Goal: Use online tool/utility: Utilize a website feature to perform a specific function

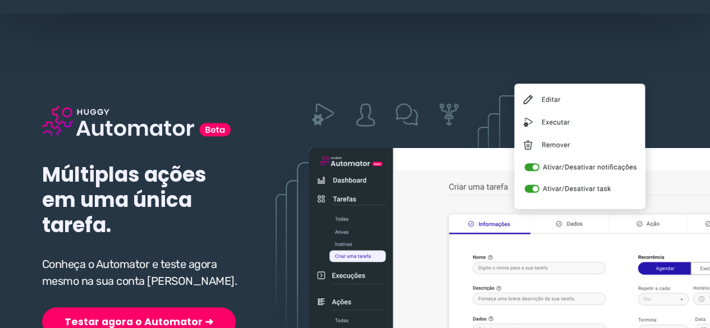
scroll to position [168, 0]
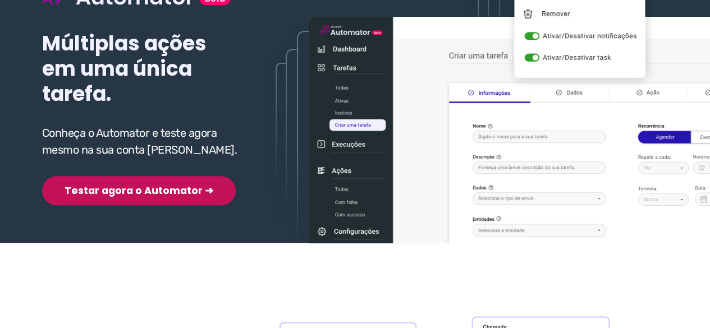
click at [114, 192] on button "Testar agora o Automator ➜" at bounding box center [139, 190] width 194 height 29
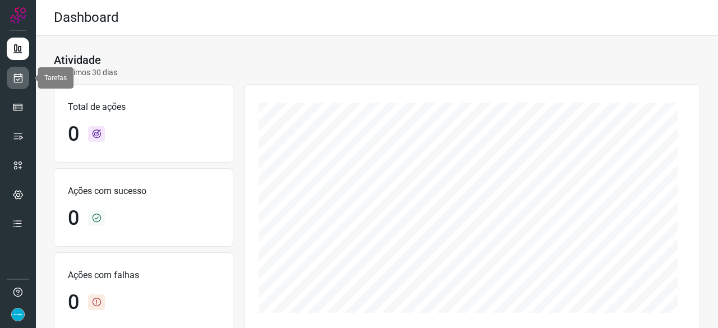
click at [17, 78] on icon at bounding box center [18, 77] width 12 height 11
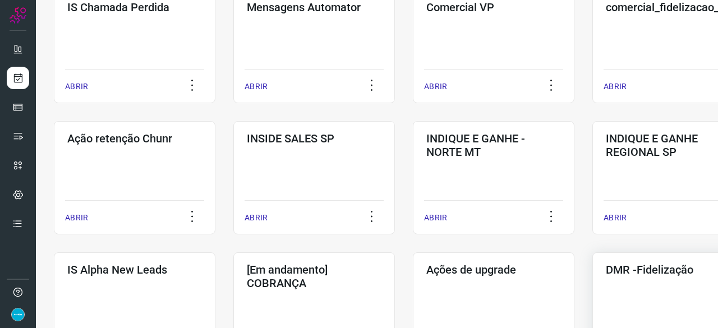
scroll to position [281, 0]
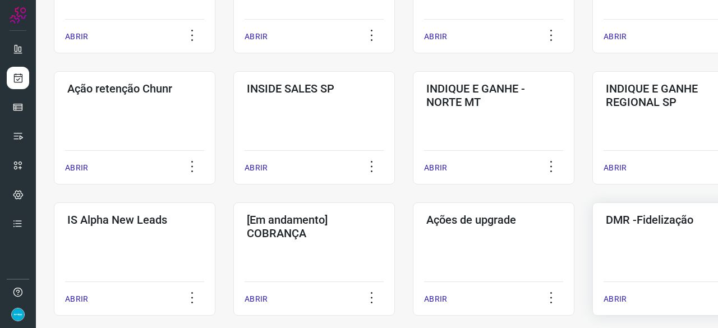
click at [614, 301] on p "ABRIR" at bounding box center [615, 300] width 23 height 12
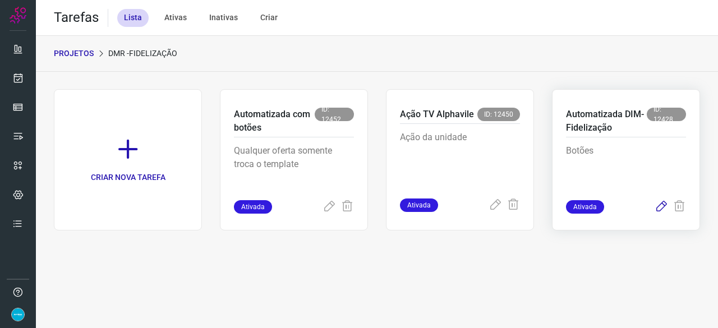
click at [663, 205] on icon at bounding box center [661, 206] width 13 height 13
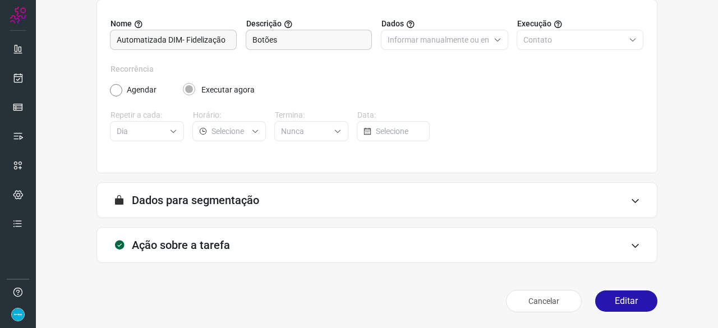
scroll to position [109, 0]
click at [617, 301] on button "Editar" at bounding box center [627, 301] width 62 height 21
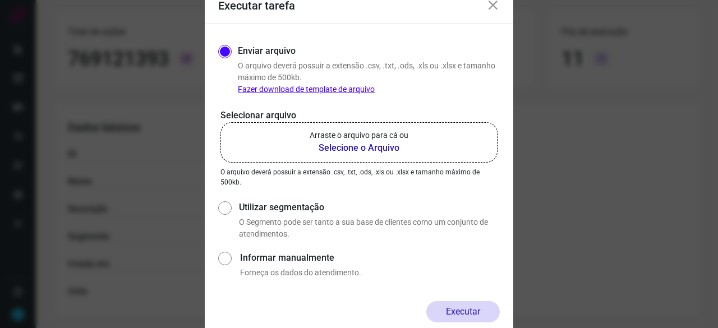
click at [334, 151] on b "Selecione o Arquivo" at bounding box center [359, 147] width 99 height 13
click at [0, 0] on input "Arraste o arquivo para cá ou Selecione o Arquivo" at bounding box center [0, 0] width 0 height 0
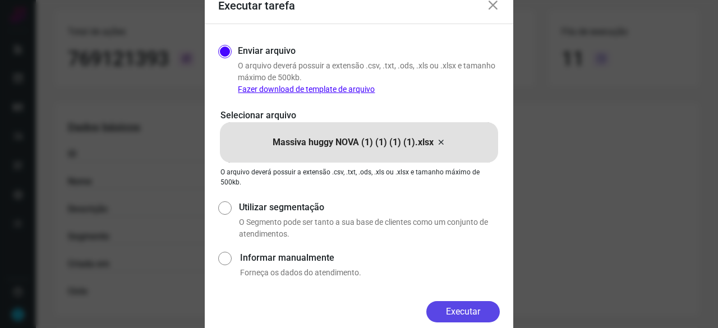
click at [455, 305] on button "Executar" at bounding box center [464, 311] width 74 height 21
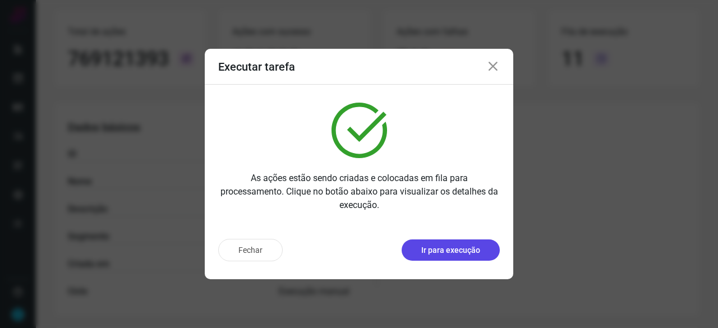
click at [450, 250] on p "Ir para execução" at bounding box center [451, 251] width 59 height 12
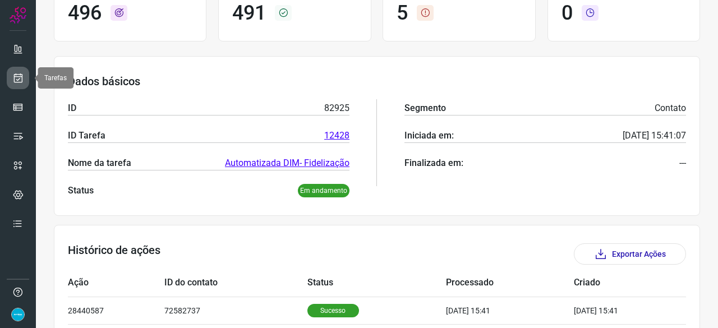
click at [20, 72] on icon at bounding box center [18, 77] width 12 height 11
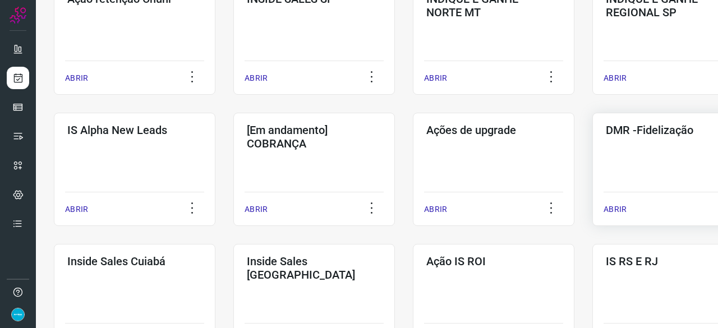
click at [611, 208] on p "ABRIR" at bounding box center [615, 210] width 23 height 12
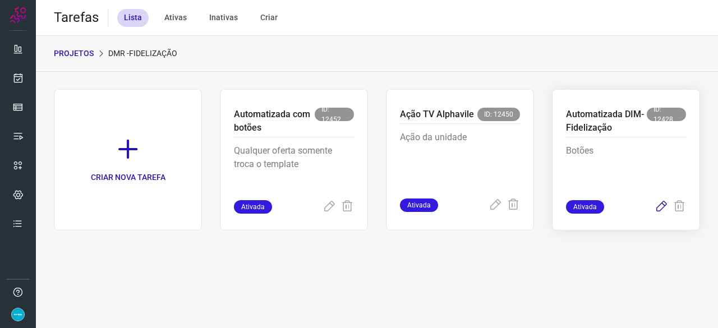
click at [661, 204] on icon at bounding box center [661, 206] width 13 height 13
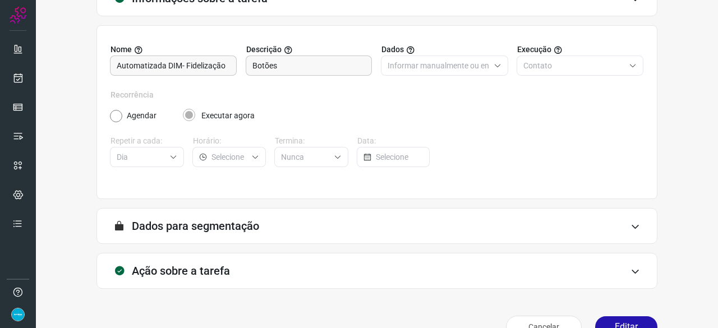
scroll to position [109, 0]
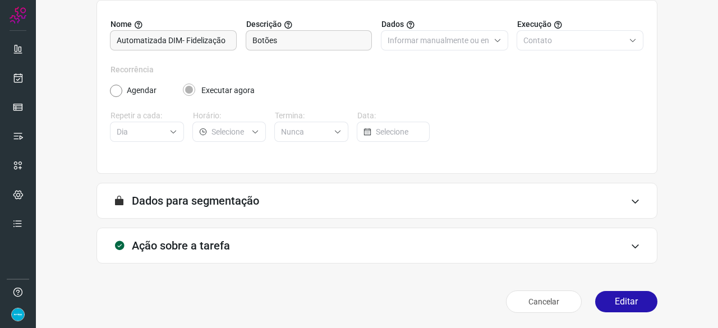
click at [617, 313] on div "Cancelar Editar" at bounding box center [377, 301] width 561 height 31
click at [616, 305] on button "Editar" at bounding box center [627, 301] width 62 height 21
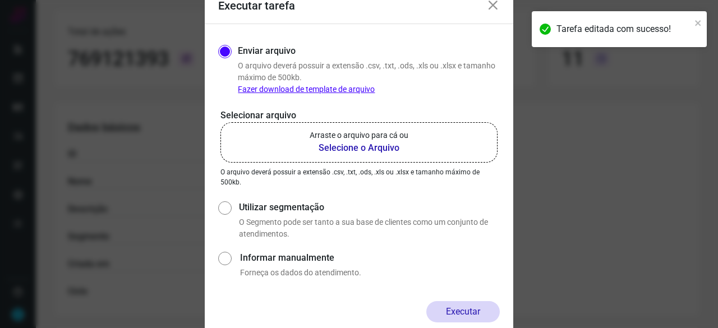
click at [342, 146] on b "Selecione o Arquivo" at bounding box center [359, 147] width 99 height 13
click at [0, 0] on input "Arraste o arquivo para cá ou Selecione o Arquivo" at bounding box center [0, 0] width 0 height 0
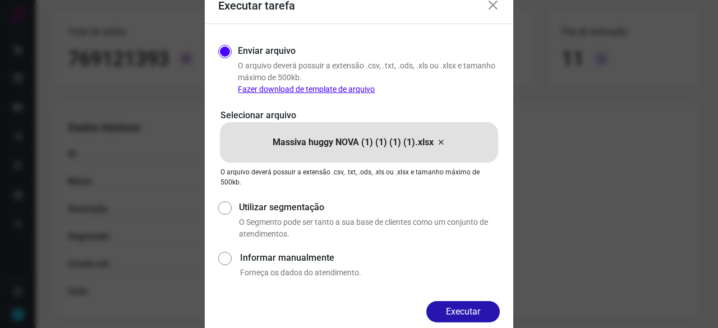
drag, startPoint x: 487, startPoint y: 313, endPoint x: 478, endPoint y: 312, distance: 9.1
click at [486, 312] on button "Executar" at bounding box center [464, 311] width 74 height 21
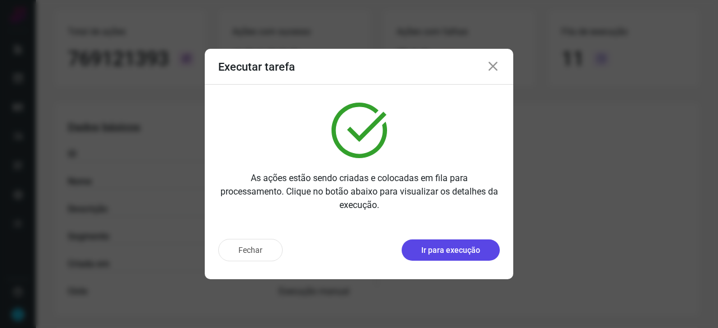
click at [449, 255] on p "Ir para execução" at bounding box center [451, 251] width 59 height 12
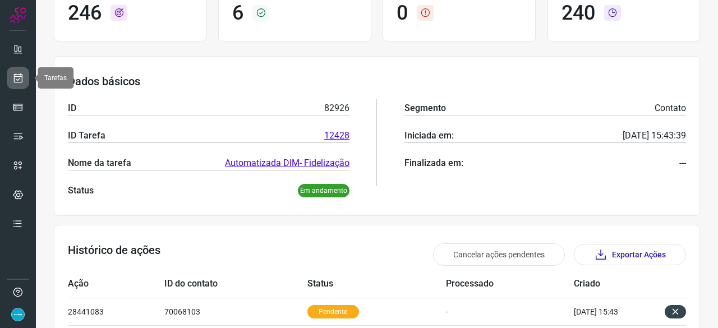
click at [16, 77] on icon at bounding box center [18, 77] width 12 height 11
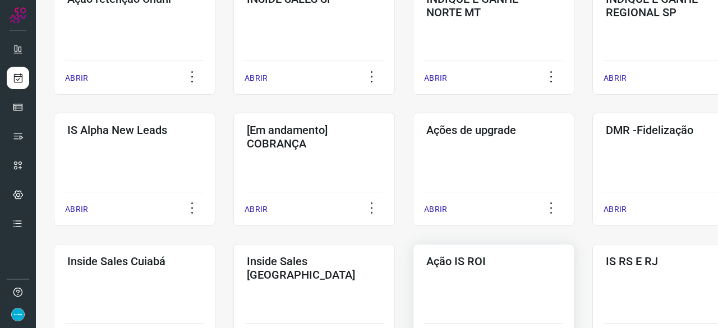
scroll to position [427, 0]
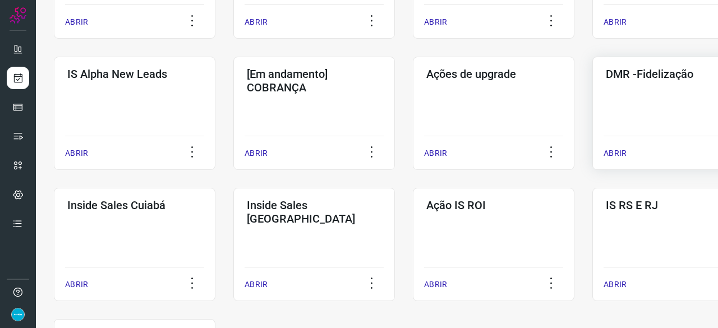
click at [622, 146] on div "ABRIR" at bounding box center [673, 150] width 139 height 28
click at [621, 152] on p "ABRIR" at bounding box center [615, 154] width 23 height 12
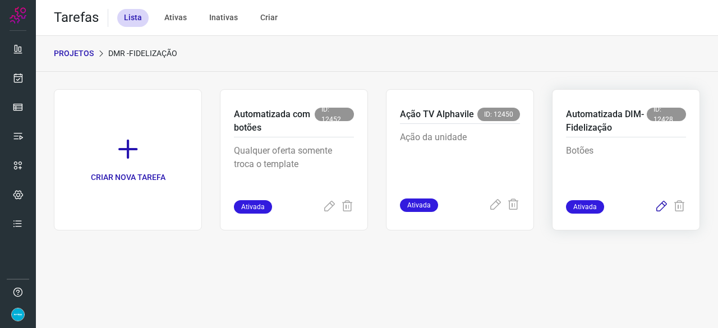
click at [663, 207] on icon at bounding box center [661, 206] width 13 height 13
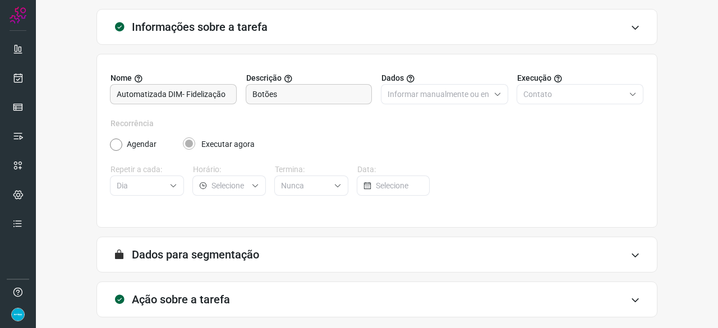
scroll to position [109, 0]
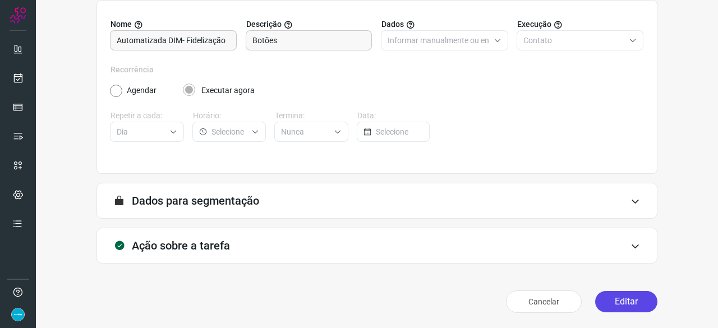
click at [631, 301] on button "Editar" at bounding box center [627, 301] width 62 height 21
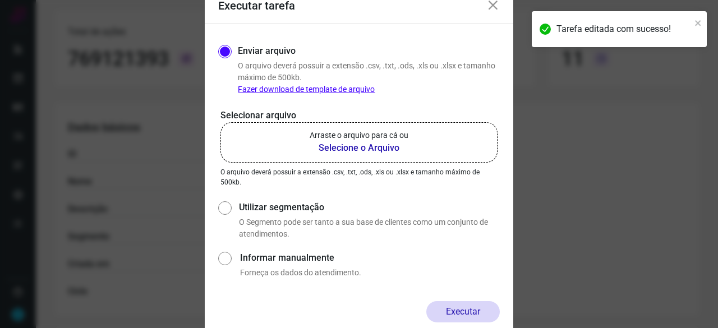
click at [351, 146] on b "Selecione o Arquivo" at bounding box center [359, 147] width 99 height 13
click at [0, 0] on input "Arraste o arquivo para cá ou Selecione o Arquivo" at bounding box center [0, 0] width 0 height 0
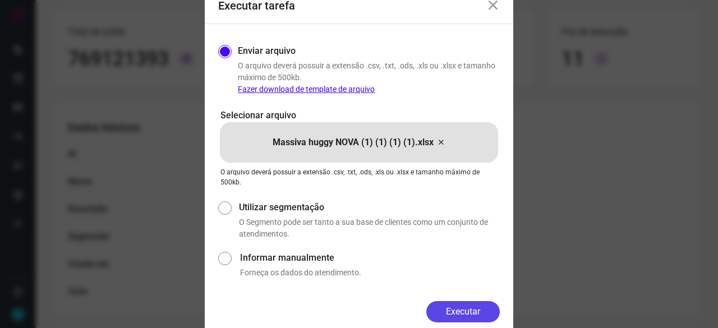
click at [462, 310] on button "Executar" at bounding box center [464, 311] width 74 height 21
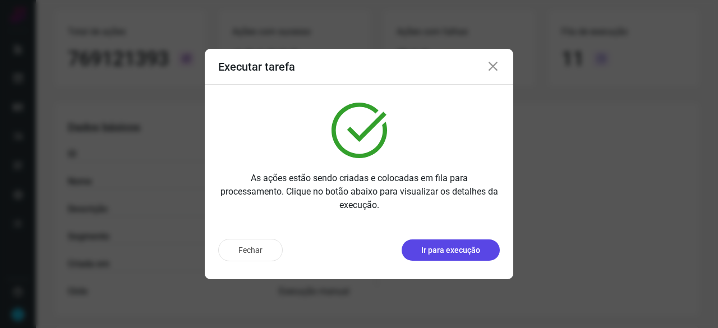
click at [470, 249] on p "Ir para execução" at bounding box center [451, 251] width 59 height 12
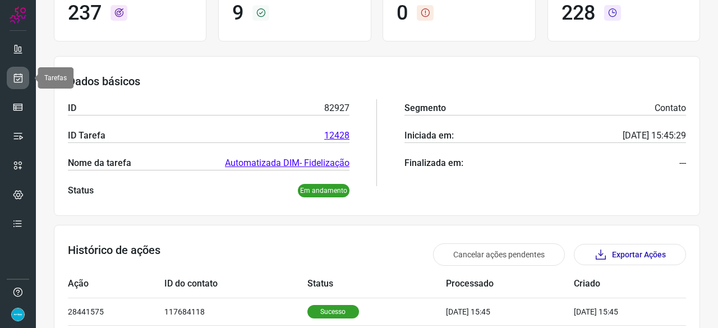
click at [24, 84] on link at bounding box center [18, 78] width 22 height 22
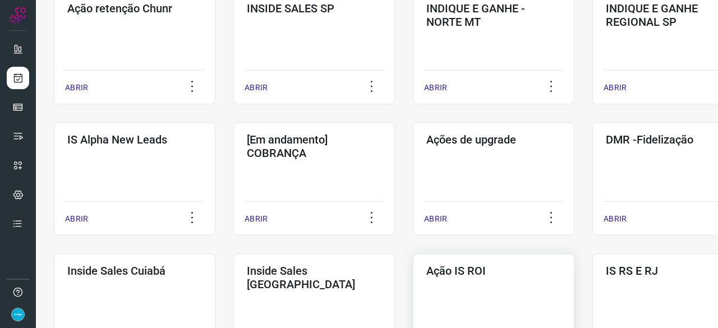
scroll to position [427, 0]
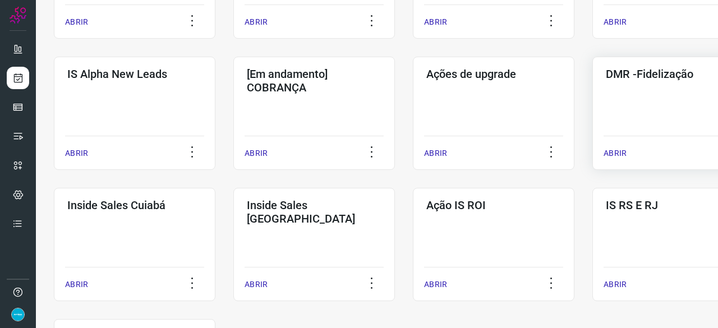
click at [620, 152] on p "ABRIR" at bounding box center [615, 154] width 23 height 12
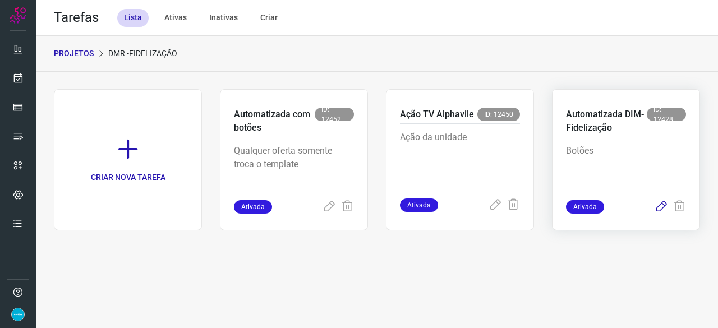
click at [663, 206] on icon at bounding box center [661, 206] width 13 height 13
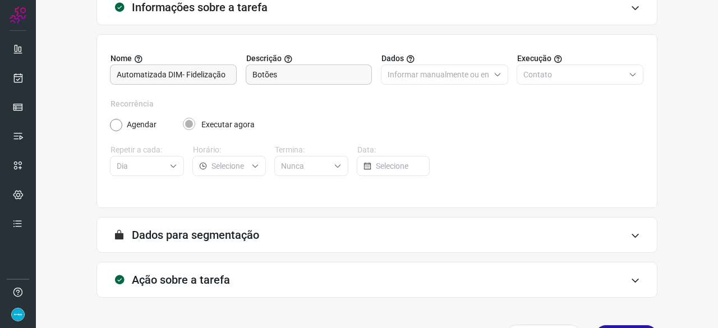
scroll to position [109, 0]
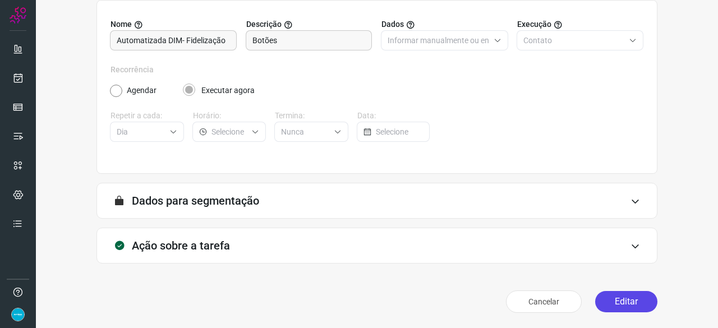
click at [612, 306] on button "Editar" at bounding box center [627, 301] width 62 height 21
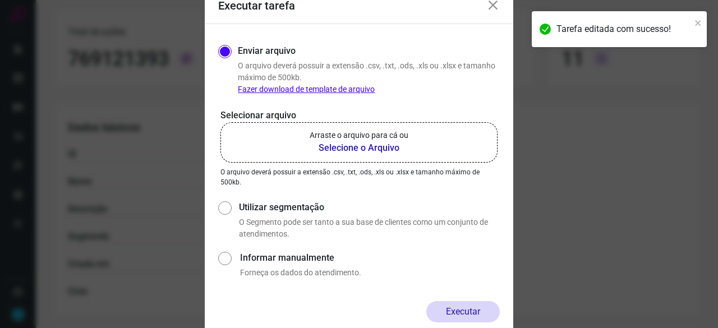
click at [328, 146] on b "Selecione o Arquivo" at bounding box center [359, 147] width 99 height 13
click at [0, 0] on input "Arraste o arquivo para cá ou Selecione o Arquivo" at bounding box center [0, 0] width 0 height 0
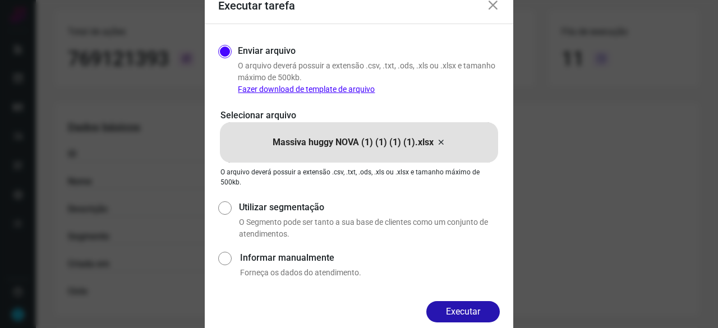
click at [489, 307] on button "Executar" at bounding box center [464, 311] width 74 height 21
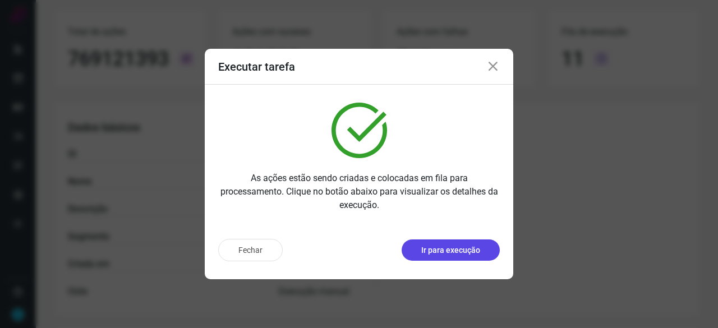
click at [451, 252] on p "Ir para execução" at bounding box center [451, 251] width 59 height 12
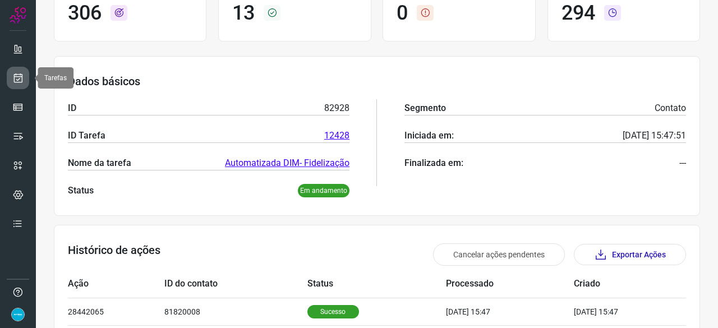
click at [26, 74] on link at bounding box center [18, 78] width 22 height 22
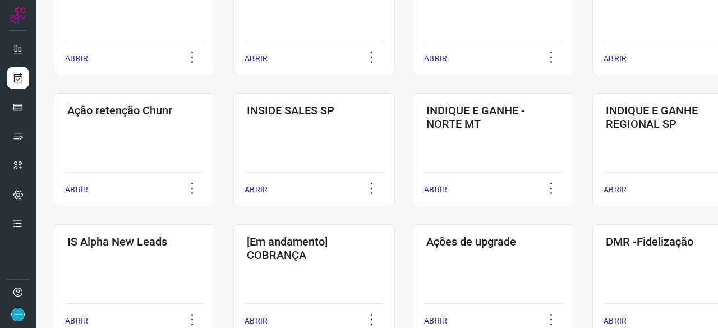
scroll to position [314, 0]
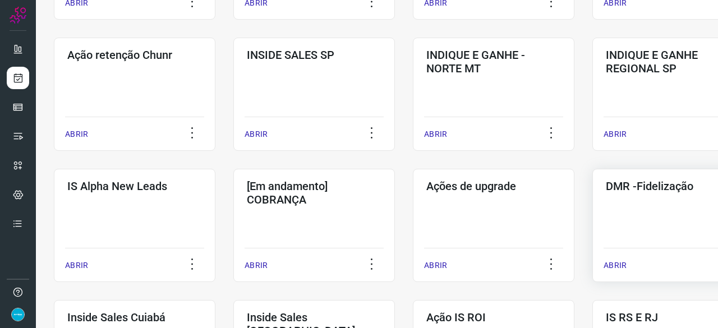
click at [616, 267] on p "ABRIR" at bounding box center [615, 266] width 23 height 12
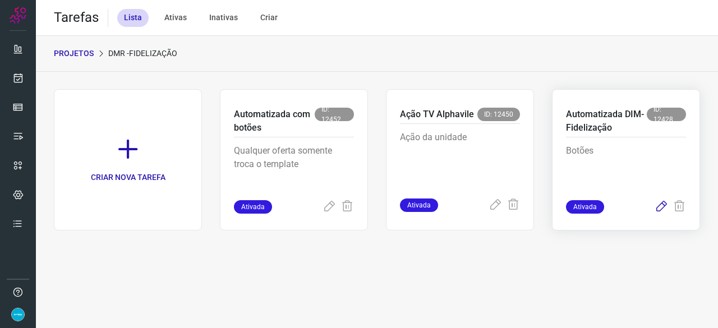
click at [662, 208] on icon at bounding box center [661, 206] width 13 height 13
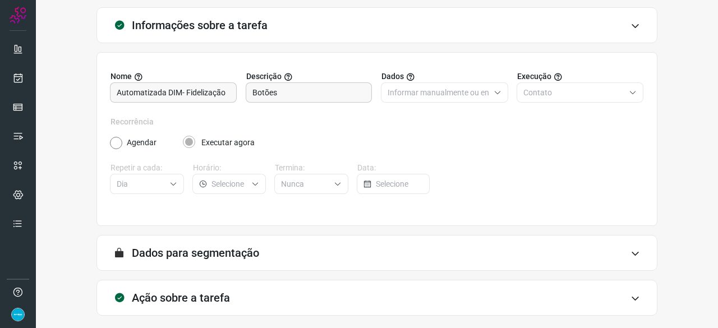
scroll to position [109, 0]
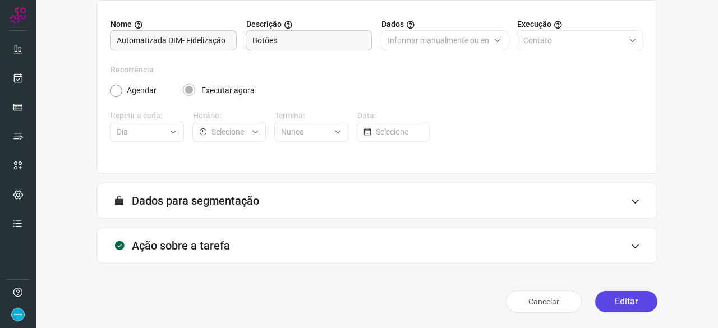
click at [610, 299] on button "Editar" at bounding box center [627, 301] width 62 height 21
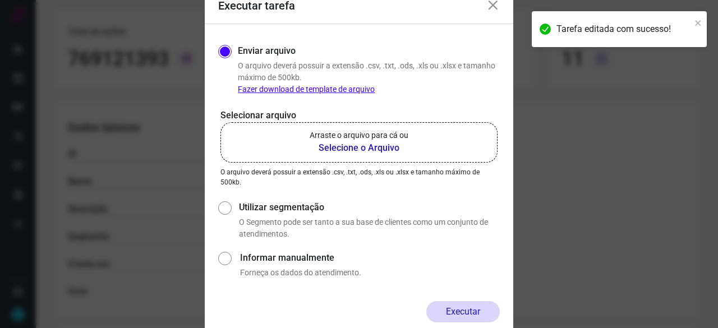
click at [332, 145] on b "Selecione o Arquivo" at bounding box center [359, 147] width 99 height 13
click at [0, 0] on input "Arraste o arquivo para cá ou Selecione o Arquivo" at bounding box center [0, 0] width 0 height 0
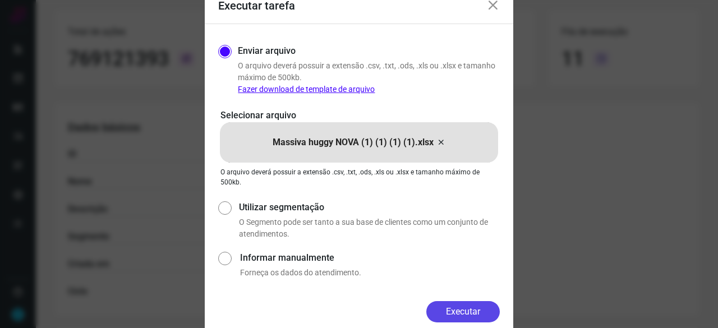
click at [441, 309] on button "Executar" at bounding box center [464, 311] width 74 height 21
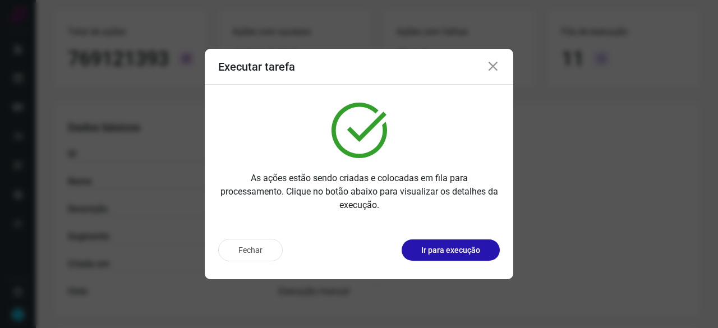
click at [449, 255] on p "Ir para execução" at bounding box center [451, 251] width 59 height 12
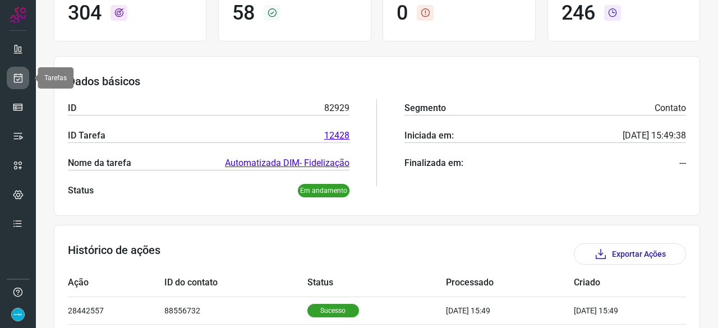
click at [16, 77] on icon at bounding box center [18, 77] width 12 height 11
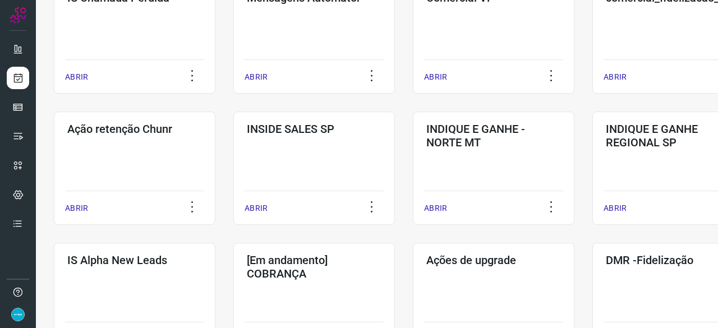
scroll to position [258, 0]
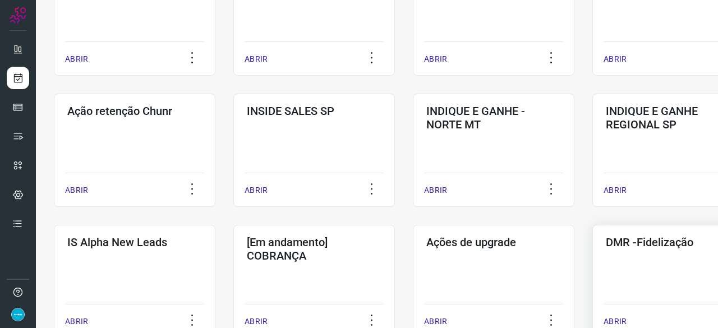
click at [613, 319] on p "ABRIR" at bounding box center [615, 322] width 23 height 12
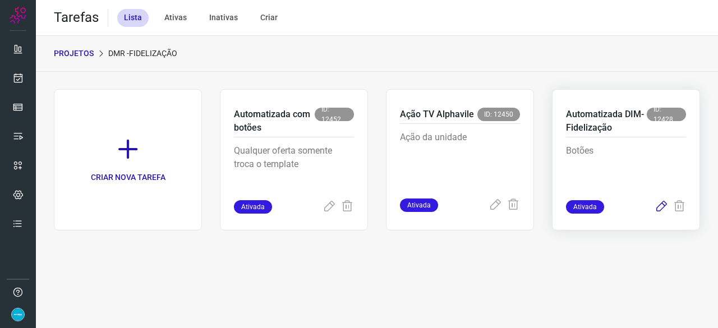
click at [663, 207] on icon at bounding box center [661, 206] width 13 height 13
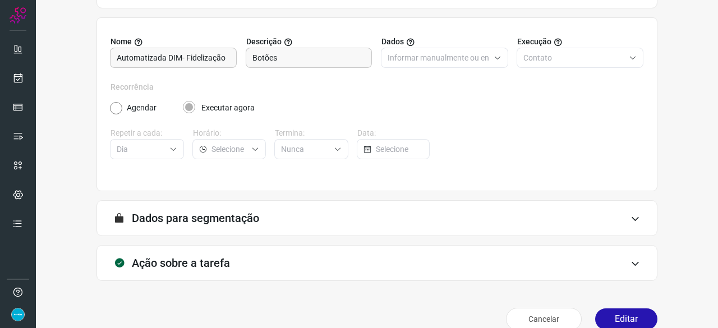
scroll to position [109, 0]
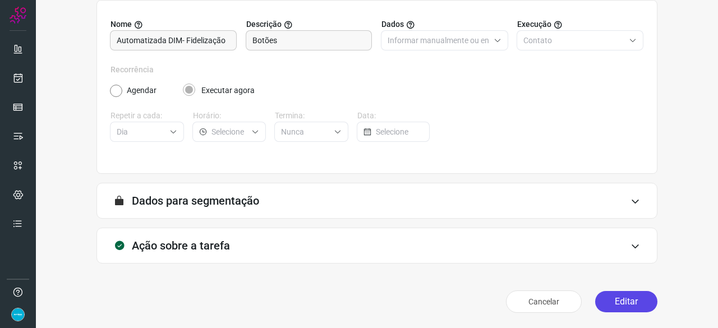
click at [607, 298] on button "Editar" at bounding box center [627, 301] width 62 height 21
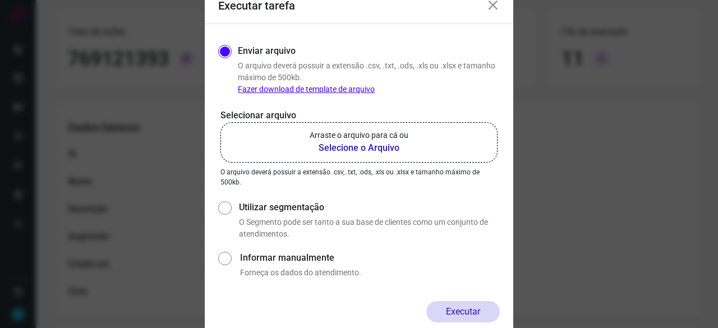
click at [335, 146] on b "Selecione o Arquivo" at bounding box center [359, 147] width 99 height 13
click at [0, 0] on input "Arraste o arquivo para cá ou Selecione o Arquivo" at bounding box center [0, 0] width 0 height 0
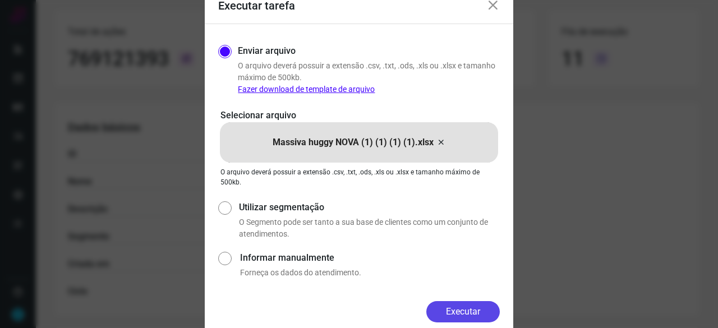
click at [482, 310] on button "Executar" at bounding box center [464, 311] width 74 height 21
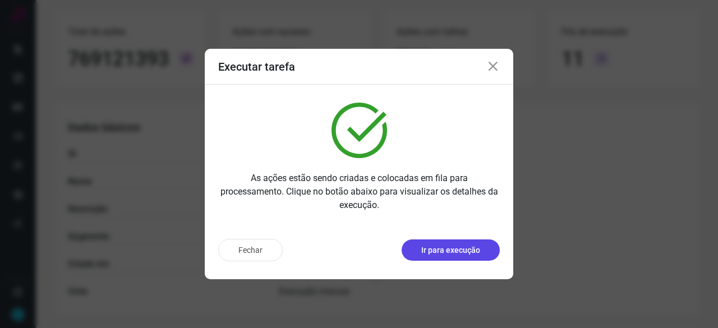
click at [456, 248] on p "Ir para execução" at bounding box center [451, 251] width 59 height 12
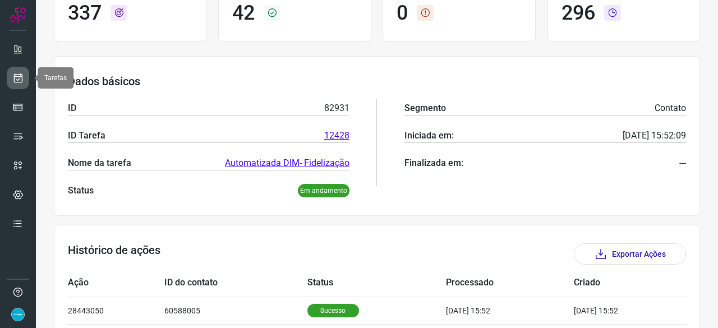
click at [25, 75] on link at bounding box center [18, 78] width 22 height 22
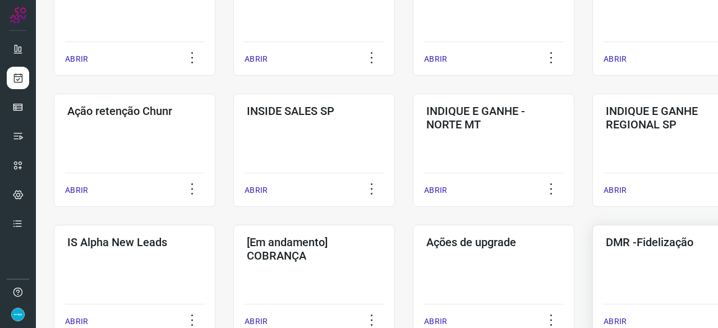
scroll to position [314, 0]
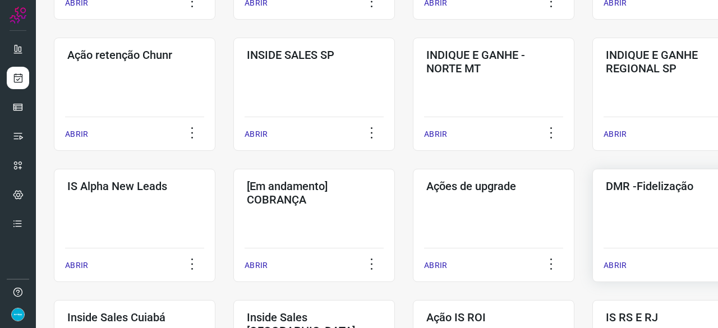
click at [615, 263] on p "ABRIR" at bounding box center [615, 266] width 23 height 12
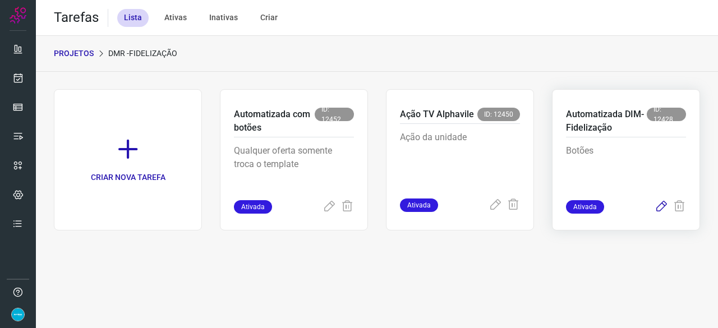
click at [662, 207] on icon at bounding box center [661, 206] width 13 height 13
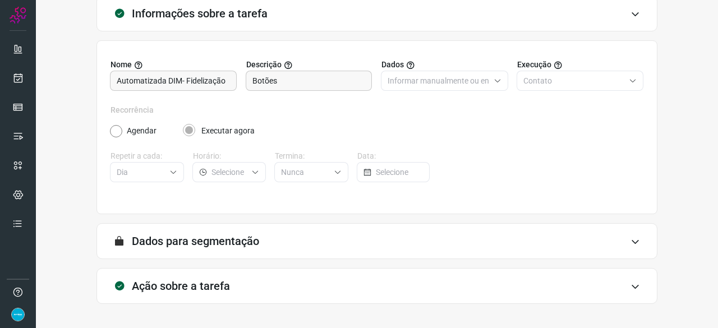
scroll to position [109, 0]
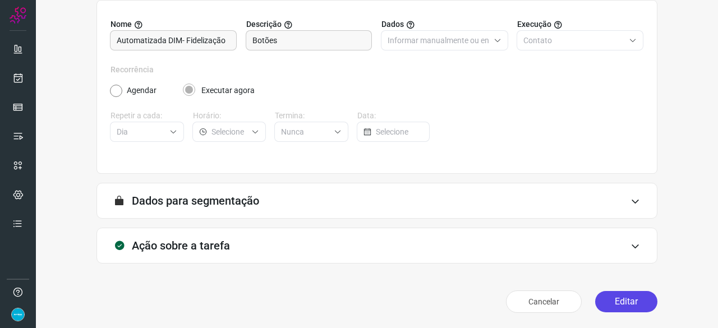
click at [626, 306] on button "Editar" at bounding box center [627, 301] width 62 height 21
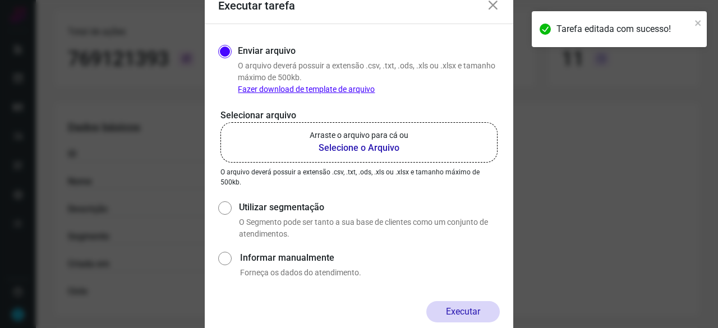
click at [349, 149] on b "Selecione o Arquivo" at bounding box center [359, 147] width 99 height 13
click at [0, 0] on input "Arraste o arquivo para cá ou Selecione o Arquivo" at bounding box center [0, 0] width 0 height 0
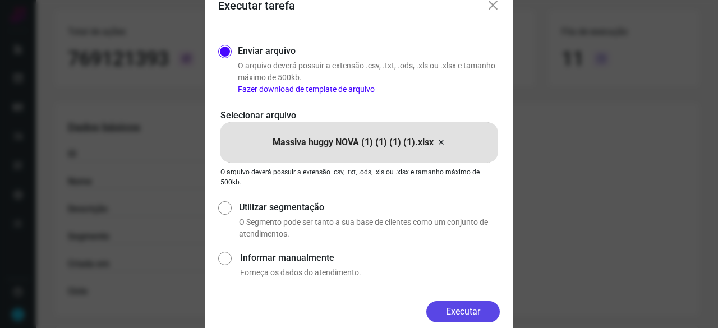
click at [449, 305] on button "Executar" at bounding box center [464, 311] width 74 height 21
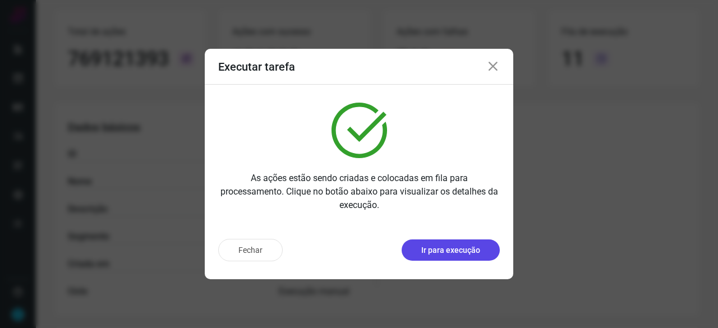
click at [454, 252] on p "Ir para execução" at bounding box center [451, 251] width 59 height 12
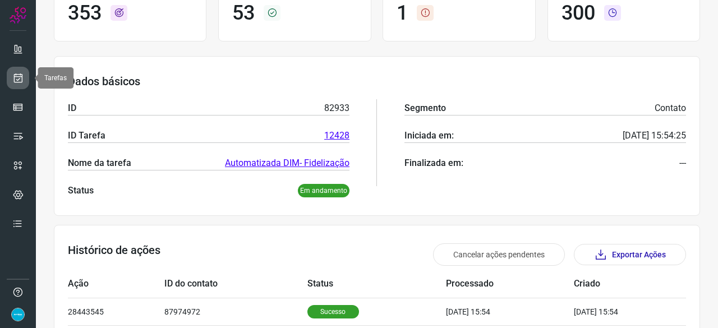
click at [19, 80] on icon at bounding box center [18, 77] width 12 height 11
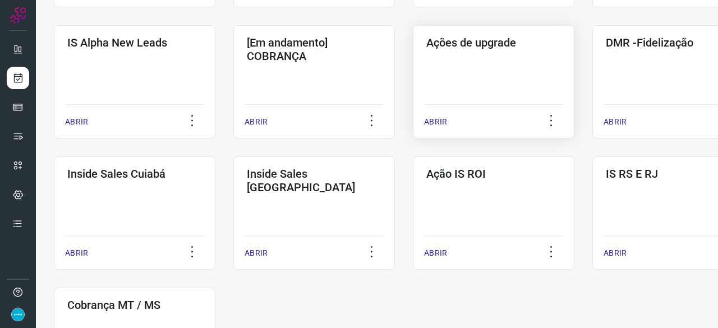
scroll to position [370, 0]
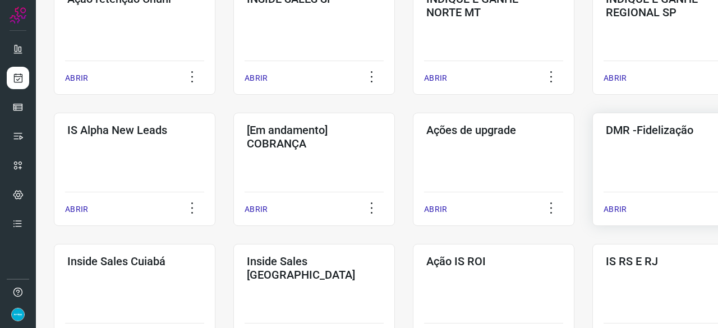
click at [614, 205] on p "ABRIR" at bounding box center [615, 210] width 23 height 12
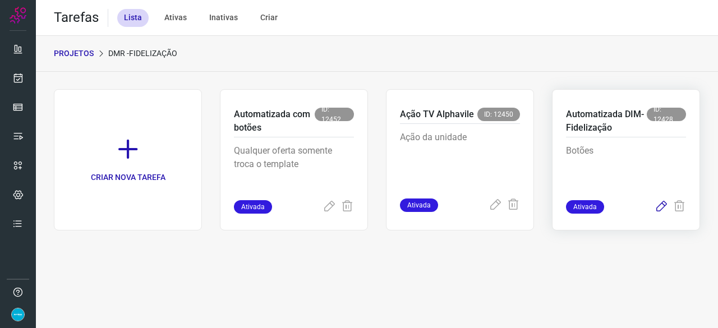
click at [662, 205] on icon at bounding box center [661, 206] width 13 height 13
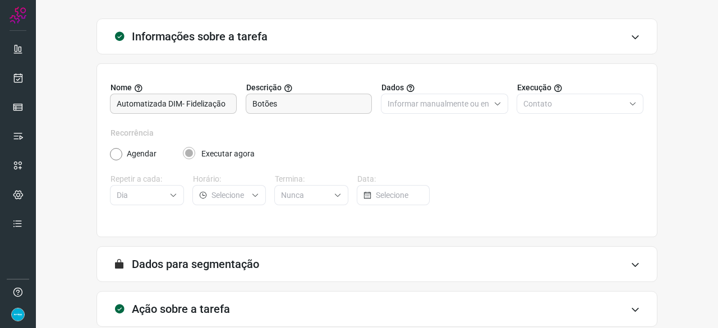
scroll to position [109, 0]
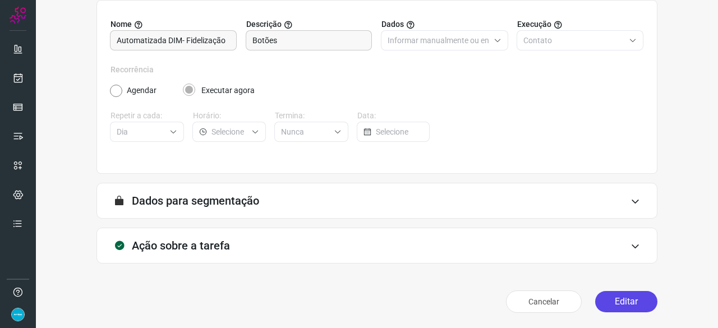
click at [608, 299] on button "Editar" at bounding box center [627, 301] width 62 height 21
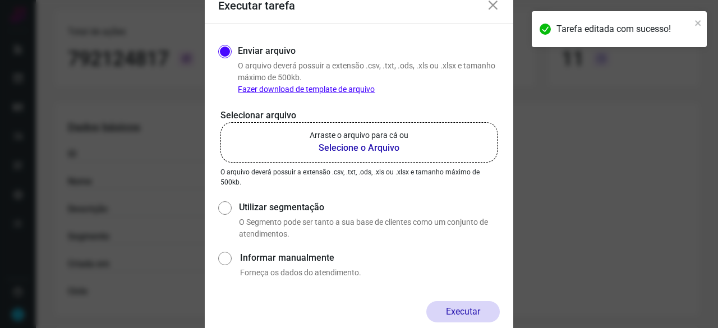
click at [335, 146] on b "Selecione o Arquivo" at bounding box center [359, 147] width 99 height 13
click at [0, 0] on input "Arraste o arquivo para cá ou Selecione o Arquivo" at bounding box center [0, 0] width 0 height 0
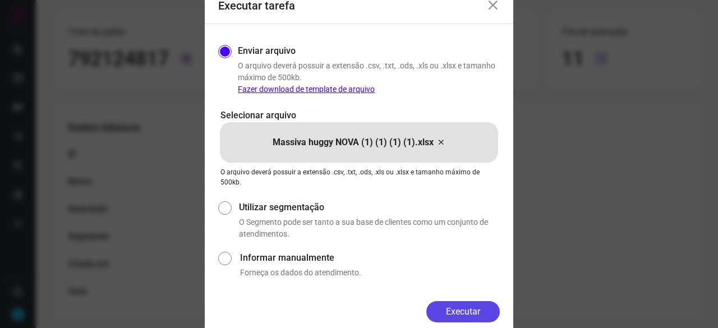
click at [482, 310] on button "Executar" at bounding box center [464, 311] width 74 height 21
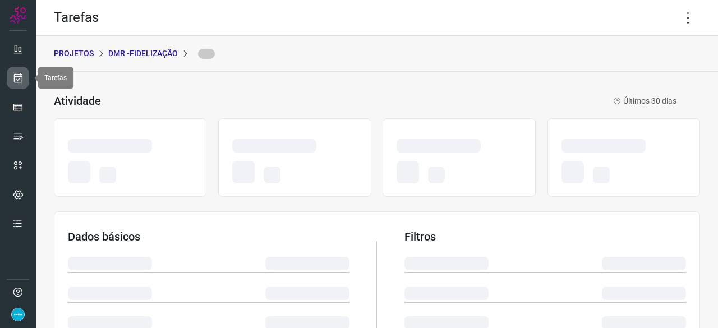
click at [23, 76] on icon at bounding box center [18, 77] width 12 height 11
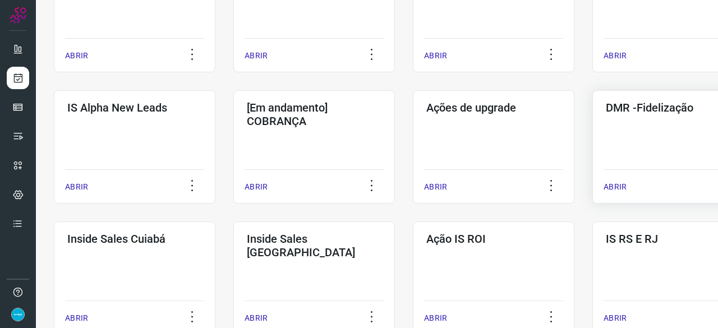
click at [611, 187] on p "ABRIR" at bounding box center [615, 187] width 23 height 12
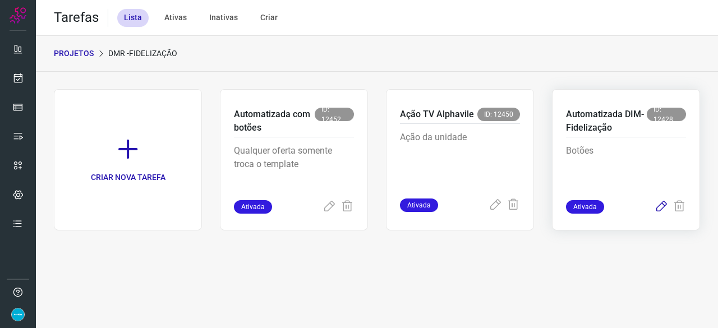
click at [662, 206] on icon at bounding box center [661, 206] width 13 height 13
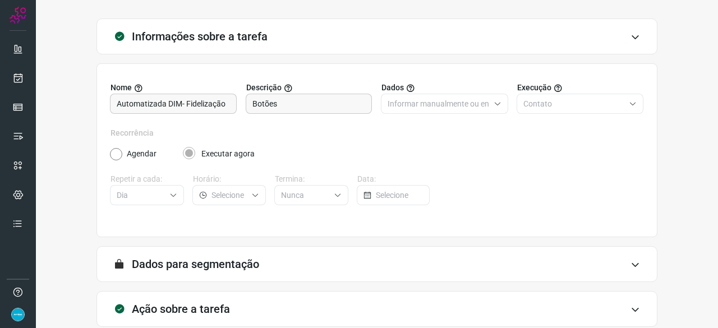
scroll to position [109, 0]
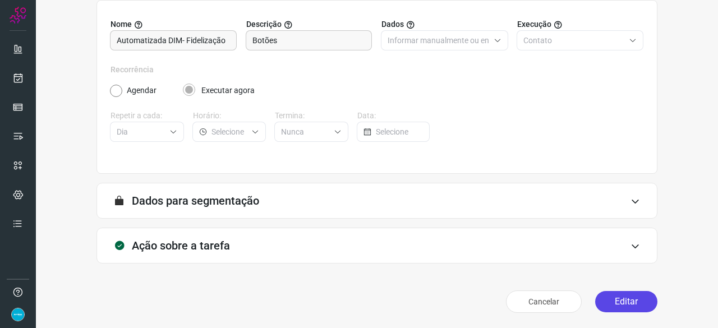
click at [604, 301] on button "Editar" at bounding box center [627, 301] width 62 height 21
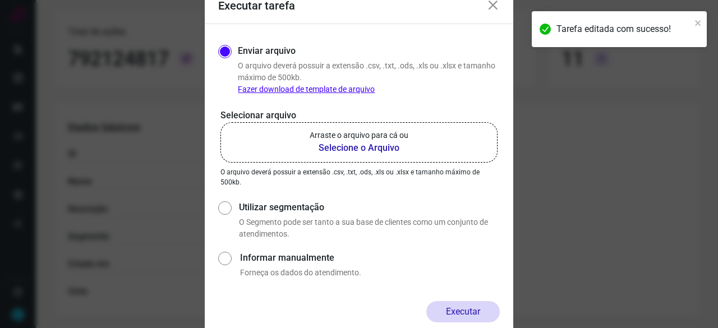
click at [338, 147] on b "Selecione o Arquivo" at bounding box center [359, 147] width 99 height 13
click at [0, 0] on input "Arraste o arquivo para cá ou Selecione o Arquivo" at bounding box center [0, 0] width 0 height 0
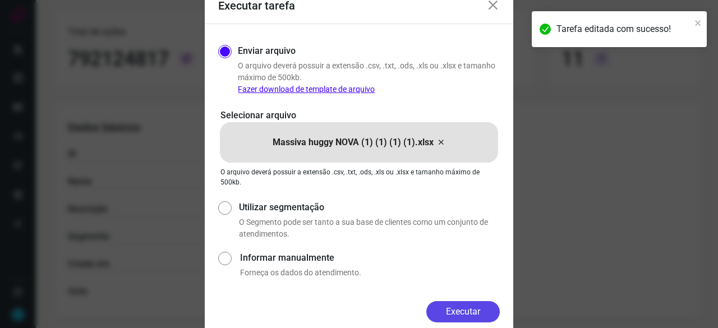
click at [465, 304] on button "Executar" at bounding box center [464, 311] width 74 height 21
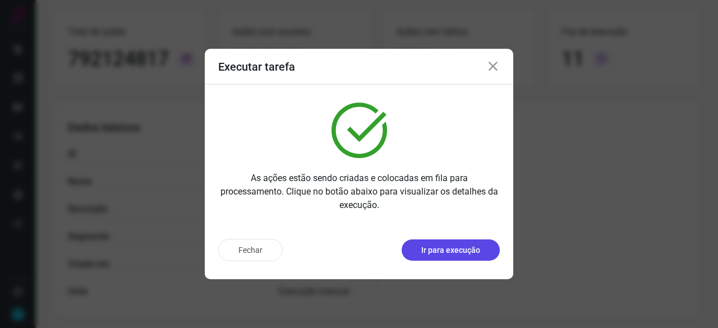
click at [466, 249] on p "Ir para execução" at bounding box center [451, 251] width 59 height 12
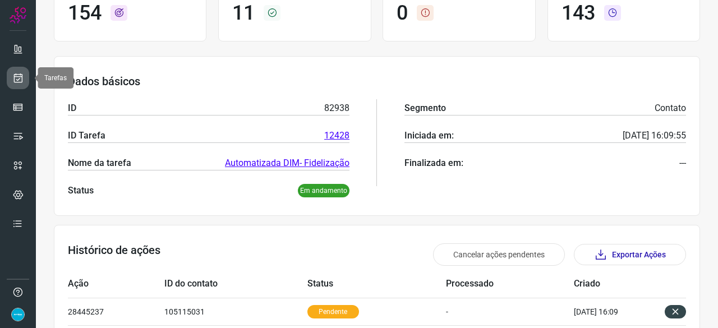
click at [27, 75] on link at bounding box center [18, 78] width 22 height 22
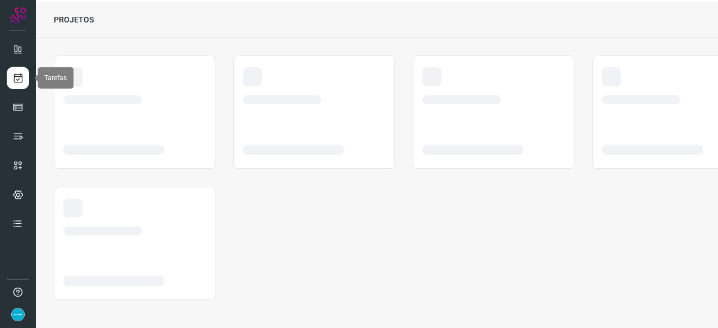
scroll to position [34, 0]
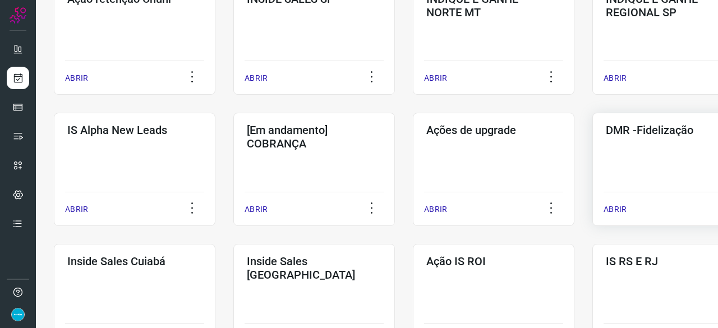
click at [617, 210] on p "ABRIR" at bounding box center [615, 210] width 23 height 12
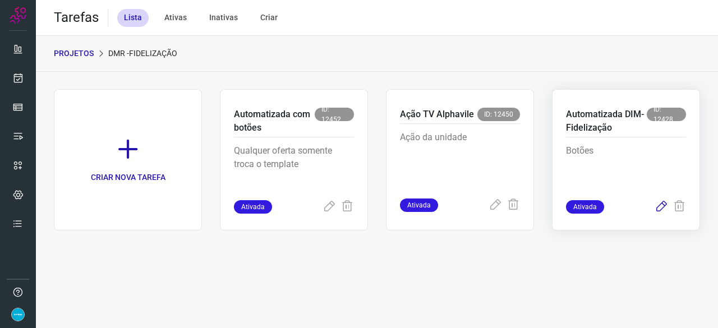
click at [663, 208] on icon at bounding box center [661, 206] width 13 height 13
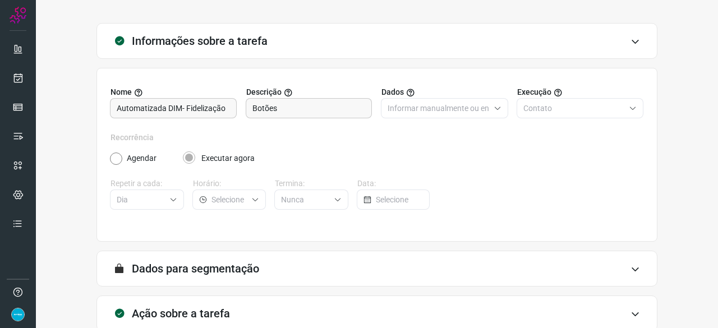
scroll to position [109, 0]
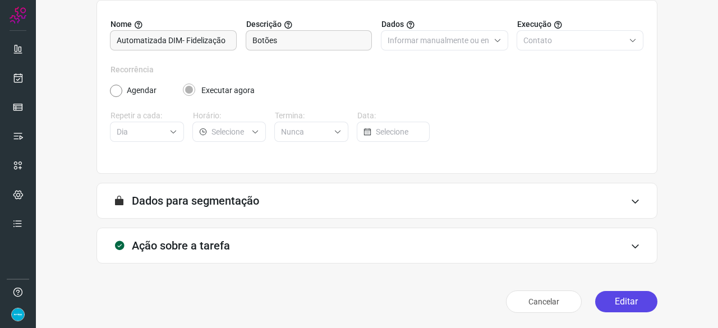
click at [603, 300] on button "Editar" at bounding box center [627, 301] width 62 height 21
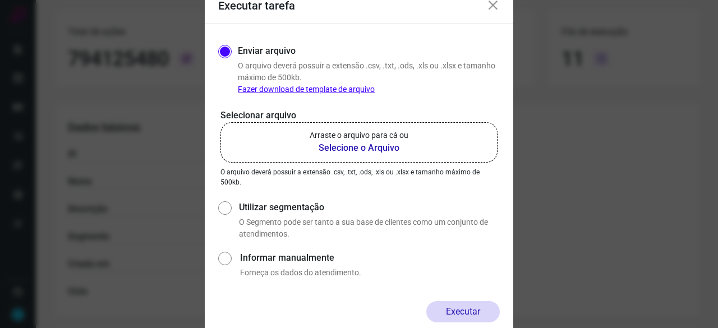
click at [339, 149] on b "Selecione o Arquivo" at bounding box center [359, 147] width 99 height 13
click at [0, 0] on input "Arraste o arquivo para cá ou Selecione o Arquivo" at bounding box center [0, 0] width 0 height 0
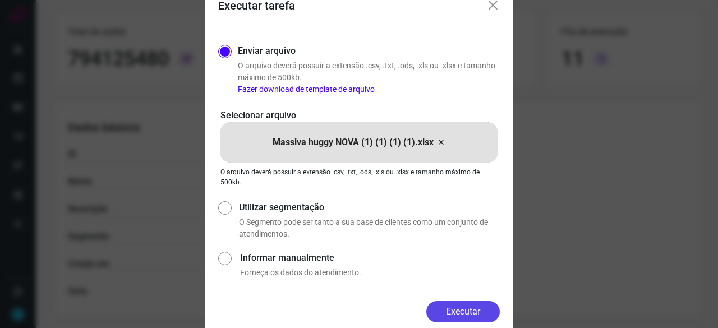
click at [461, 308] on button "Executar" at bounding box center [464, 311] width 74 height 21
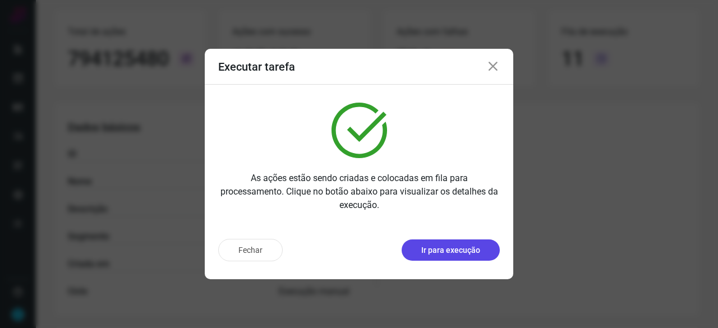
click at [443, 252] on p "Ir para execução" at bounding box center [451, 251] width 59 height 12
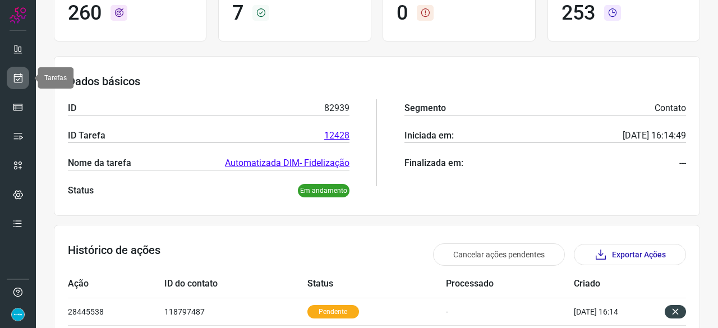
click at [23, 77] on icon at bounding box center [18, 77] width 12 height 11
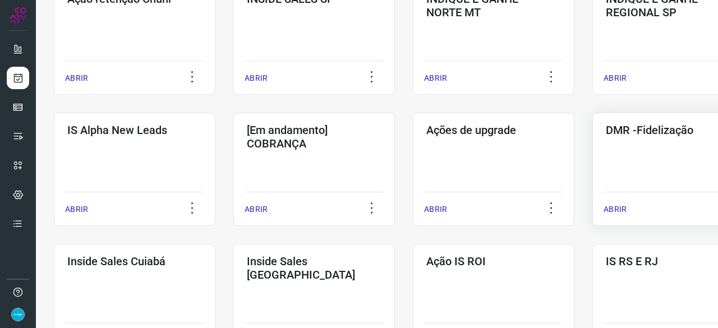
click at [615, 210] on p "ABRIR" at bounding box center [615, 210] width 23 height 12
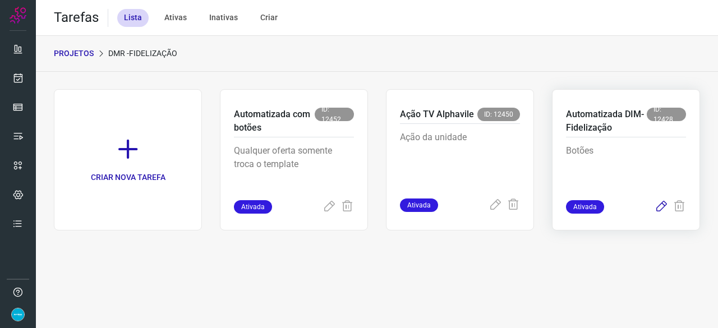
click at [660, 205] on icon at bounding box center [661, 206] width 13 height 13
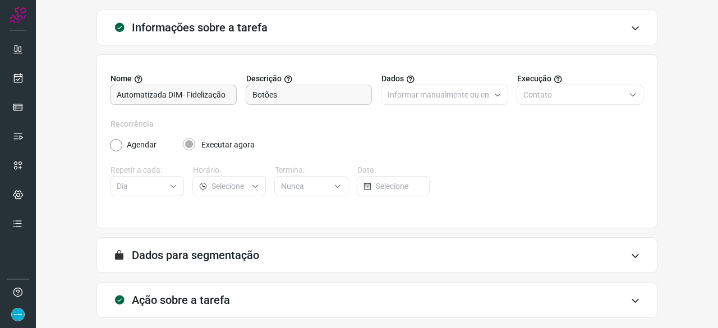
scroll to position [109, 0]
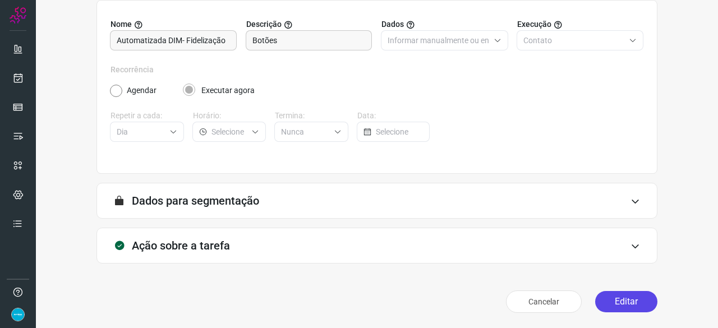
click at [610, 300] on button "Editar" at bounding box center [627, 301] width 62 height 21
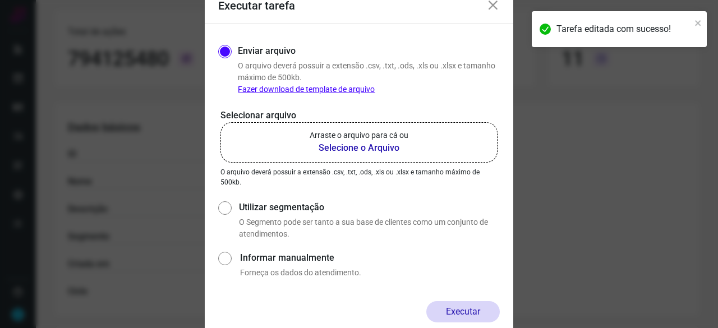
click at [350, 146] on b "Selecione o Arquivo" at bounding box center [359, 147] width 99 height 13
click at [0, 0] on input "Arraste o arquivo para cá ou Selecione o Arquivo" at bounding box center [0, 0] width 0 height 0
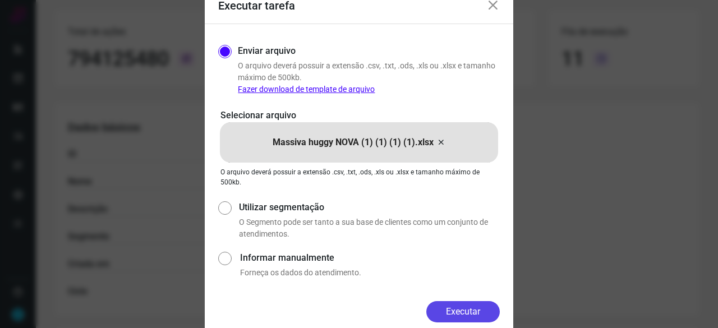
click at [486, 309] on button "Executar" at bounding box center [464, 311] width 74 height 21
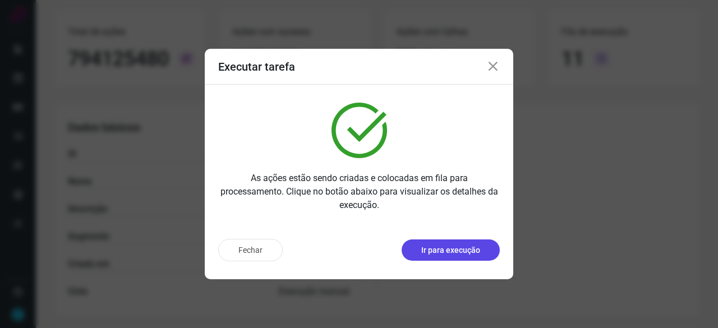
click at [454, 251] on p "Ir para execução" at bounding box center [451, 251] width 59 height 12
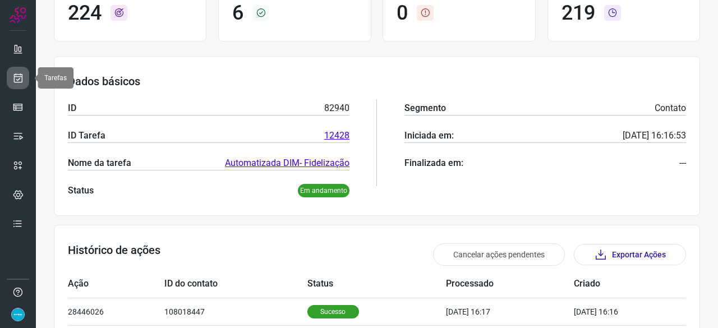
click at [14, 79] on icon at bounding box center [18, 77] width 12 height 11
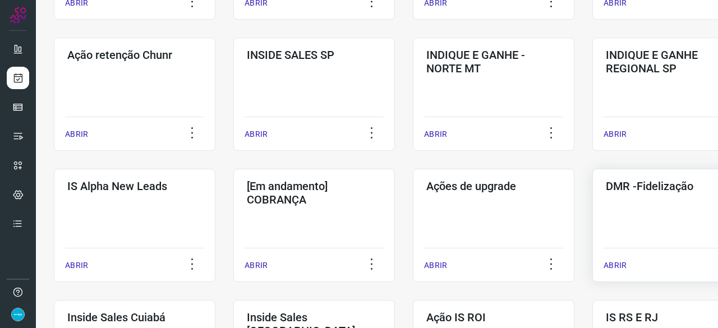
click at [620, 264] on p "ABRIR" at bounding box center [615, 266] width 23 height 12
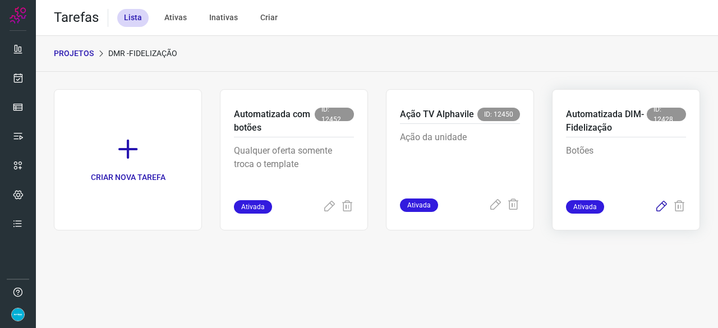
click at [665, 205] on icon at bounding box center [661, 206] width 13 height 13
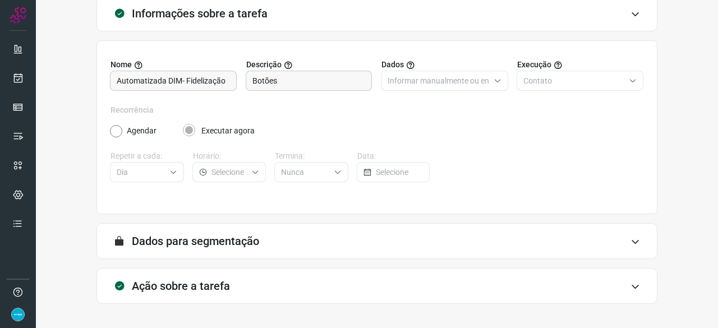
scroll to position [109, 0]
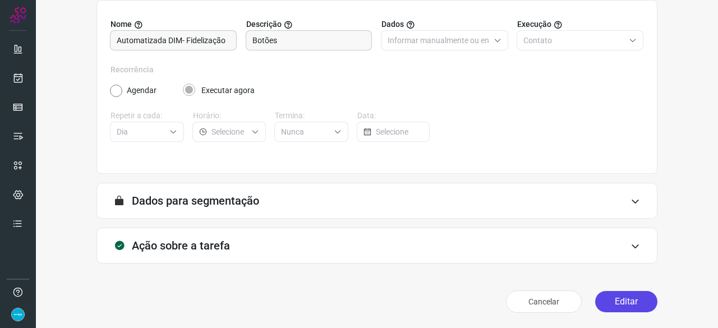
click at [626, 300] on button "Editar" at bounding box center [627, 301] width 62 height 21
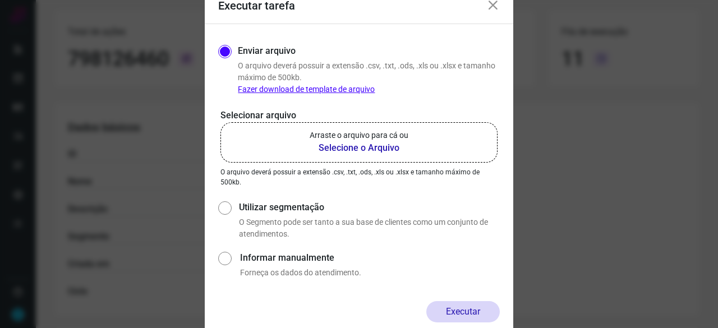
click at [367, 148] on b "Selecione o Arquivo" at bounding box center [359, 147] width 99 height 13
click at [0, 0] on input "Arraste o arquivo para cá ou Selecione o Arquivo" at bounding box center [0, 0] width 0 height 0
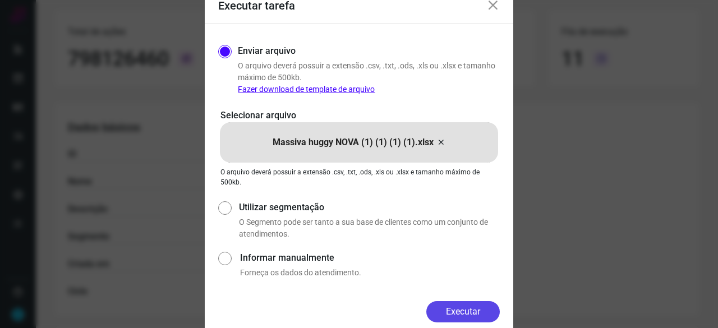
click at [448, 306] on button "Executar" at bounding box center [464, 311] width 74 height 21
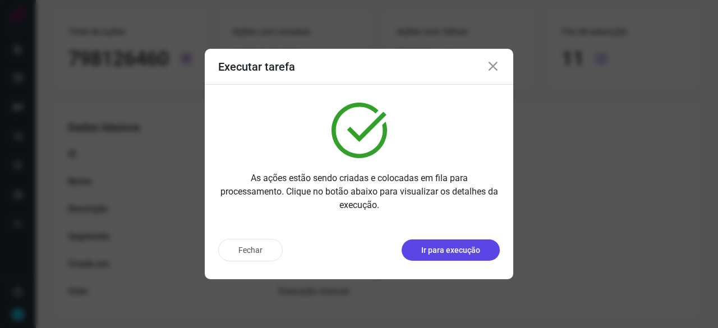
click at [449, 252] on p "Ir para execução" at bounding box center [451, 251] width 59 height 12
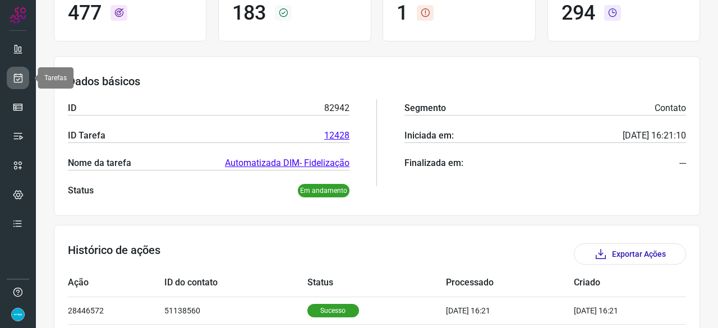
click at [22, 77] on icon at bounding box center [18, 77] width 12 height 11
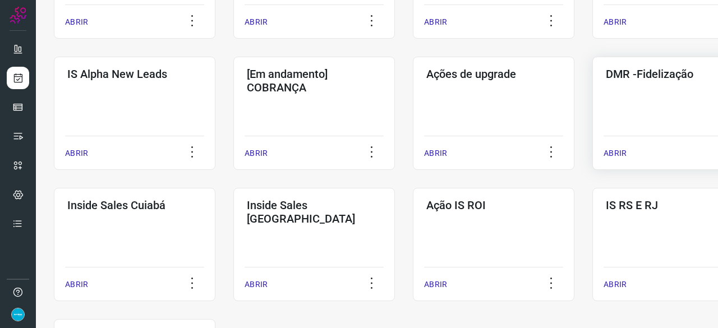
click at [621, 155] on p "ABRIR" at bounding box center [615, 154] width 23 height 12
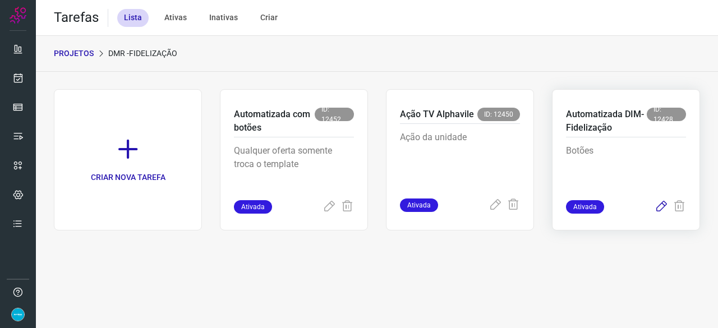
click at [661, 205] on icon at bounding box center [661, 206] width 13 height 13
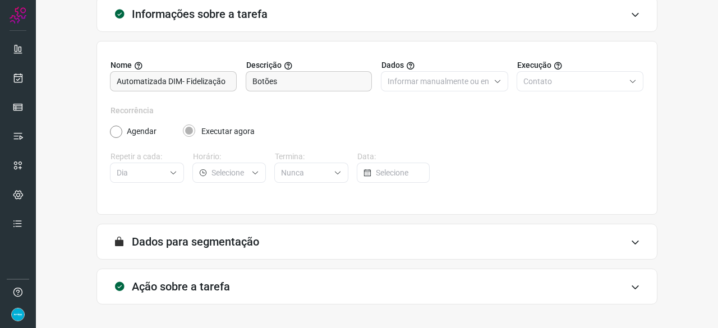
scroll to position [109, 0]
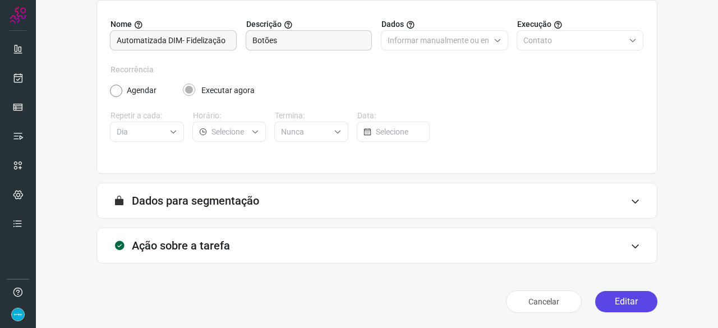
click at [628, 296] on button "Editar" at bounding box center [627, 301] width 62 height 21
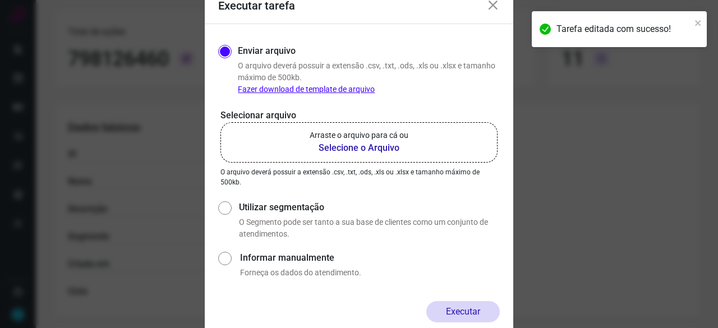
click at [330, 149] on b "Selecione o Arquivo" at bounding box center [359, 147] width 99 height 13
click at [0, 0] on input "Arraste o arquivo para cá ou Selecione o Arquivo" at bounding box center [0, 0] width 0 height 0
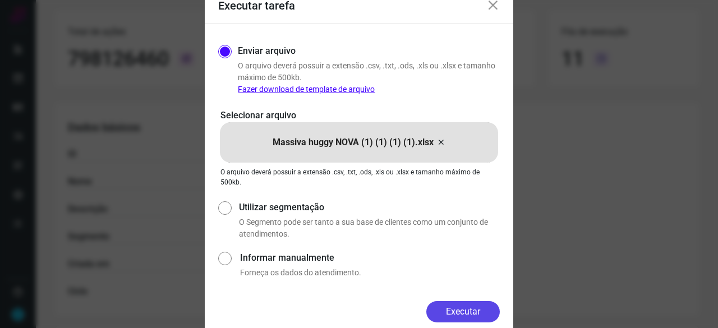
click at [455, 311] on button "Executar" at bounding box center [464, 311] width 74 height 21
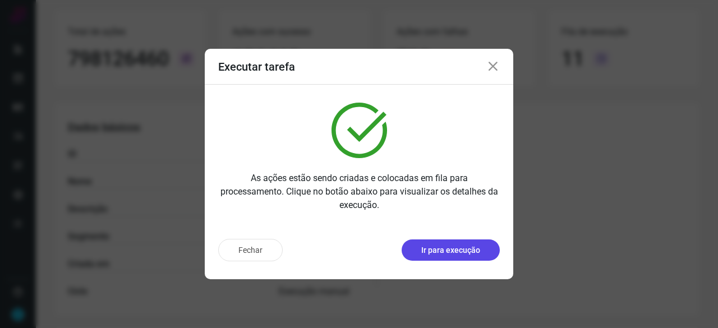
click at [469, 245] on p "Ir para execução" at bounding box center [451, 251] width 59 height 12
